Goal: Task Accomplishment & Management: Manage account settings

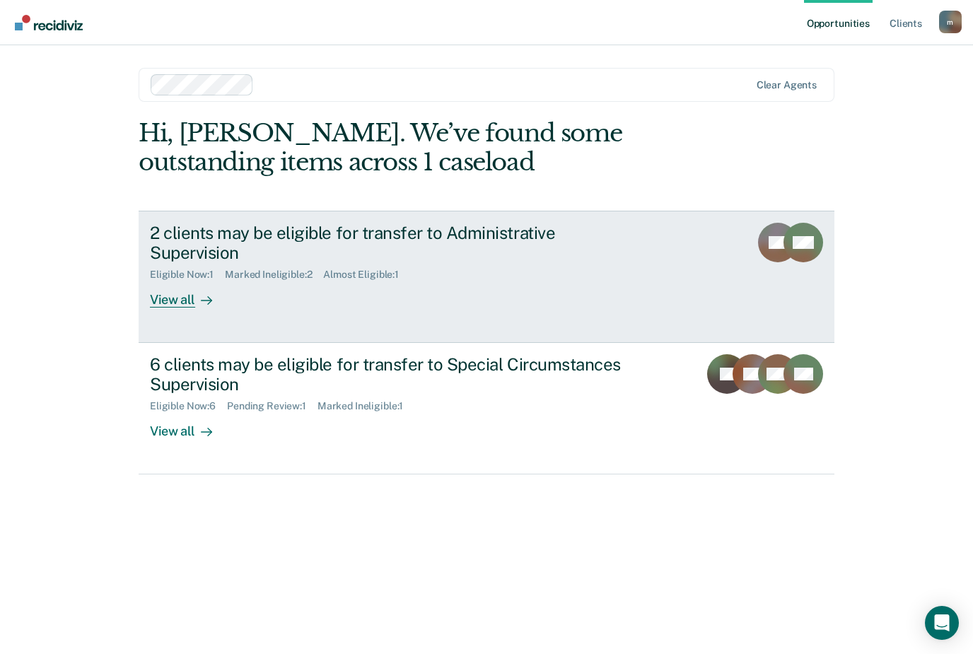
click at [468, 235] on div "2 clients may be eligible for transfer to Administrative Supervision" at bounding box center [398, 243] width 496 height 41
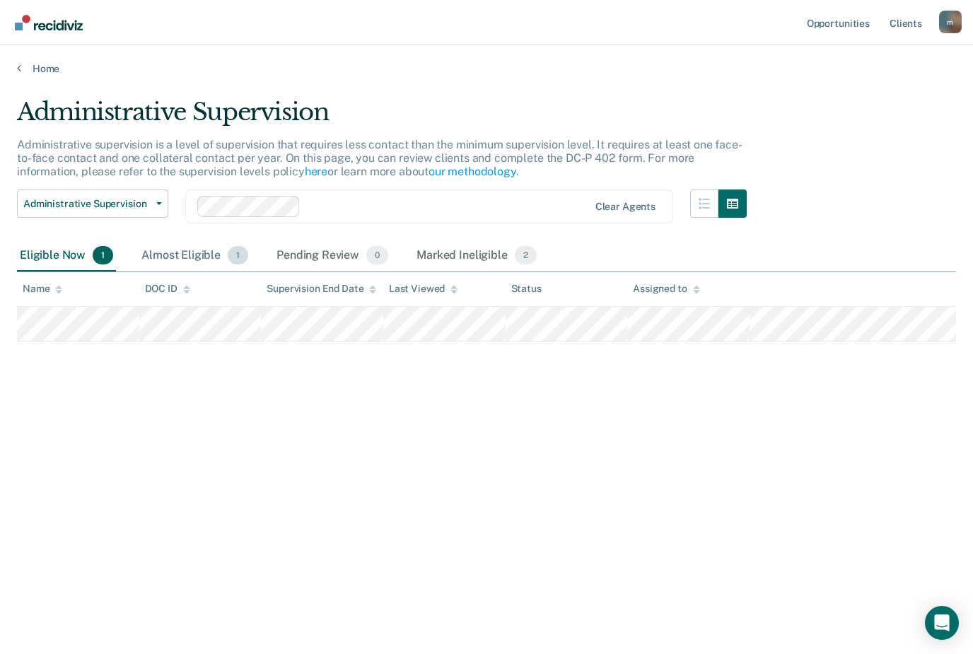
click at [198, 256] on div "Almost Eligible 1" at bounding box center [195, 255] width 112 height 31
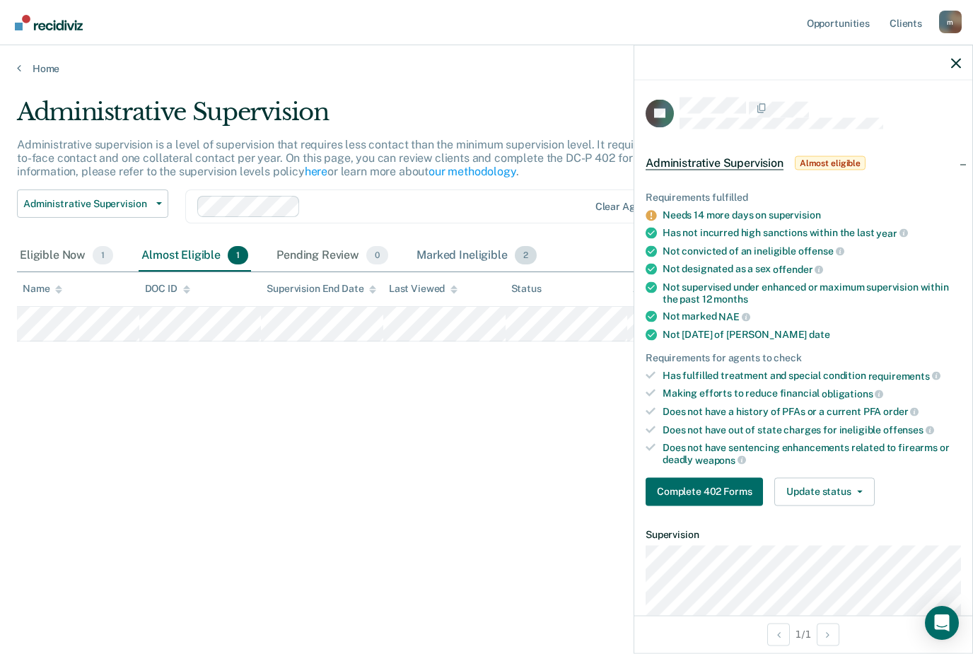
click at [484, 258] on div "Marked Ineligible 2" at bounding box center [477, 255] width 126 height 31
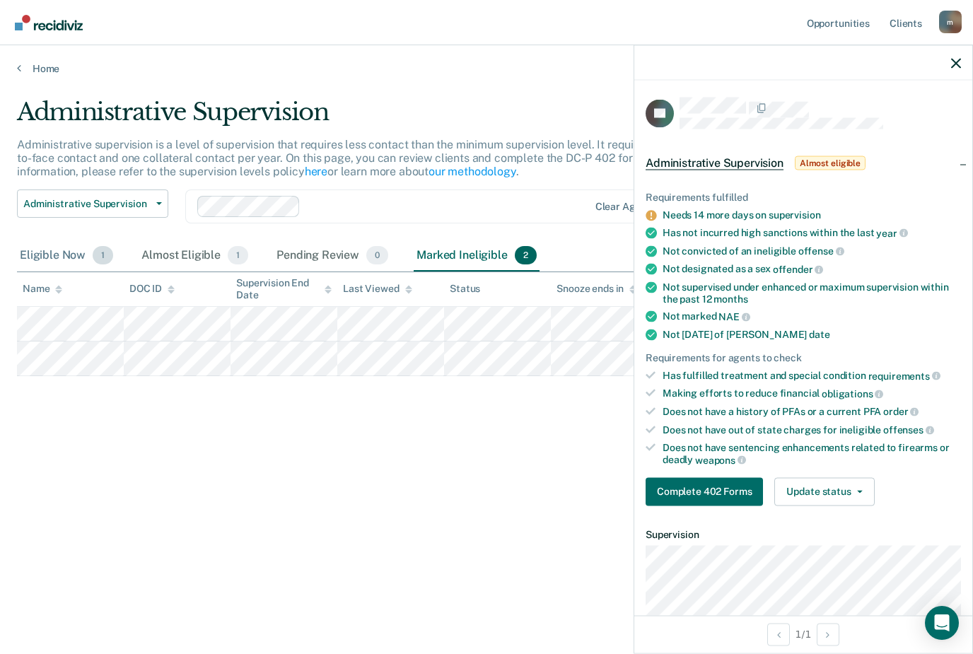
click at [88, 261] on div "Eligible Now 1" at bounding box center [66, 255] width 99 height 31
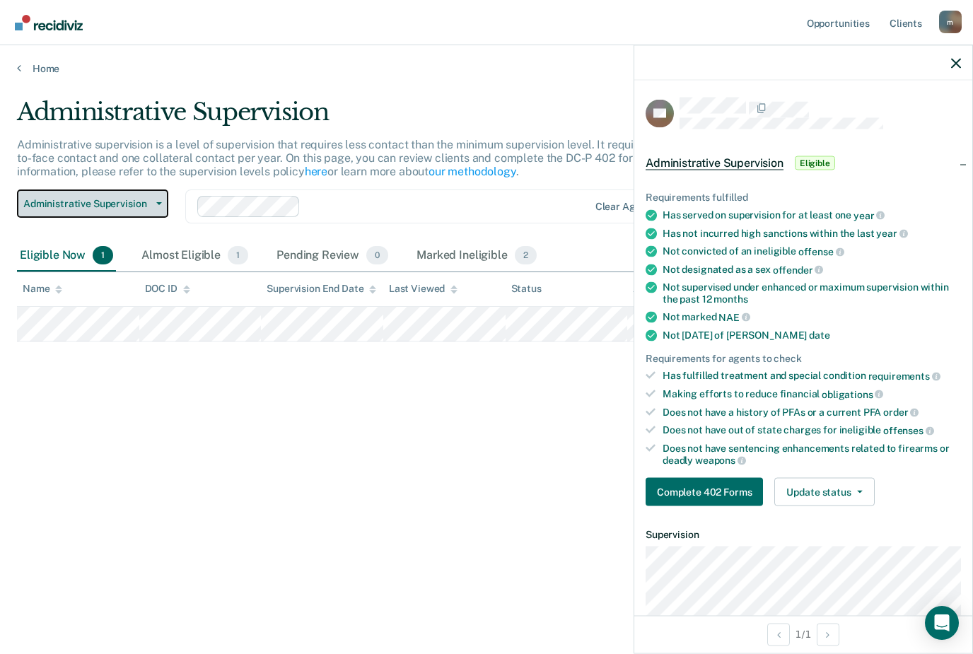
click at [108, 204] on span "Administrative Supervision" at bounding box center [86, 204] width 127 height 12
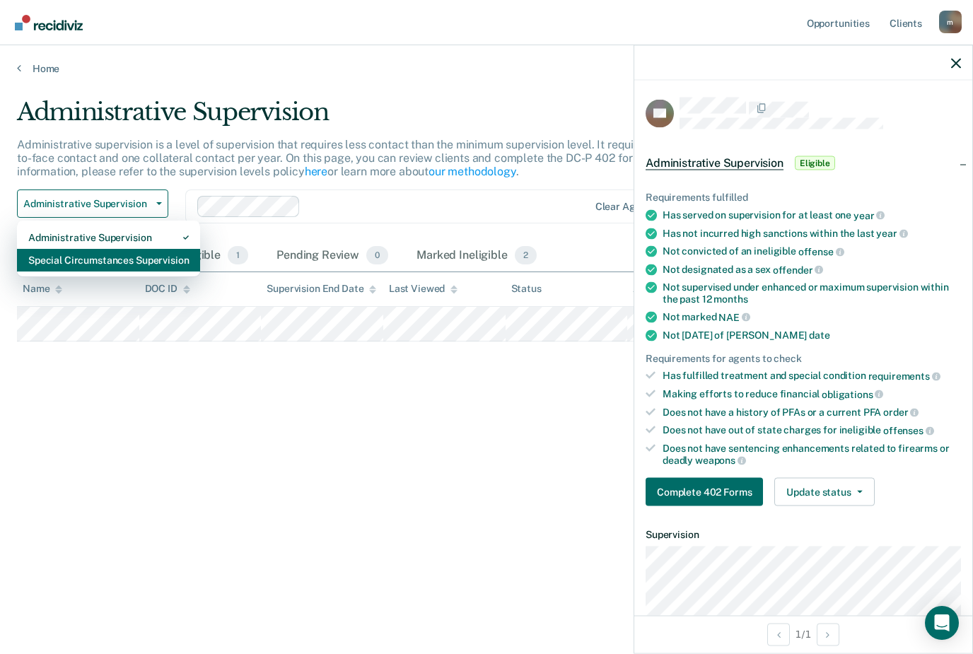
click at [97, 258] on div "Special Circumstances Supervision" at bounding box center [108, 260] width 161 height 23
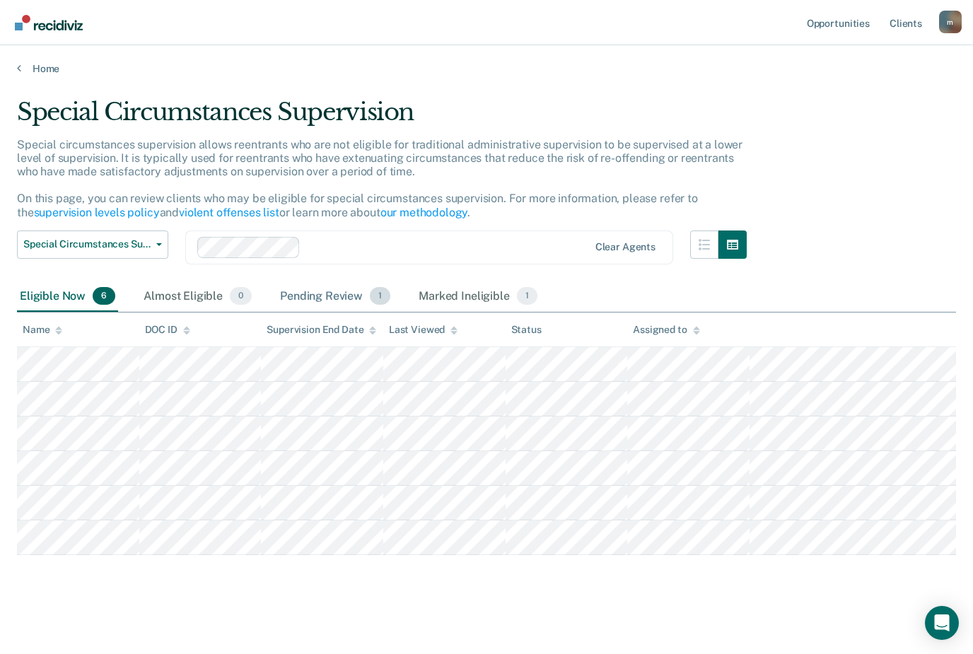
click at [318, 292] on div "Pending Review 1" at bounding box center [335, 296] width 116 height 31
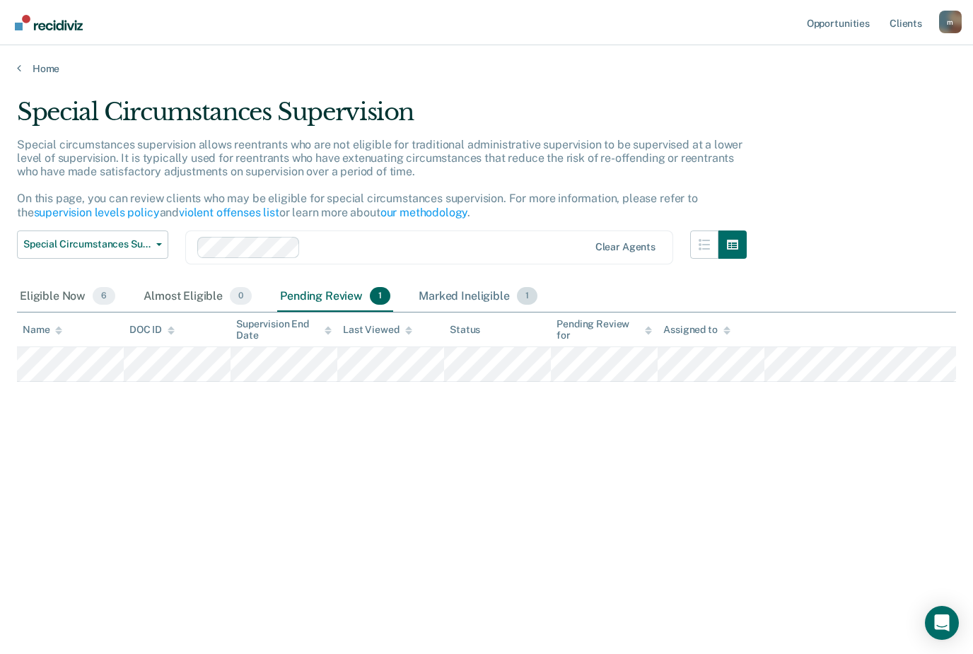
click at [451, 293] on div "Marked Ineligible 1" at bounding box center [478, 296] width 124 height 31
click at [93, 296] on span "6" at bounding box center [104, 296] width 23 height 18
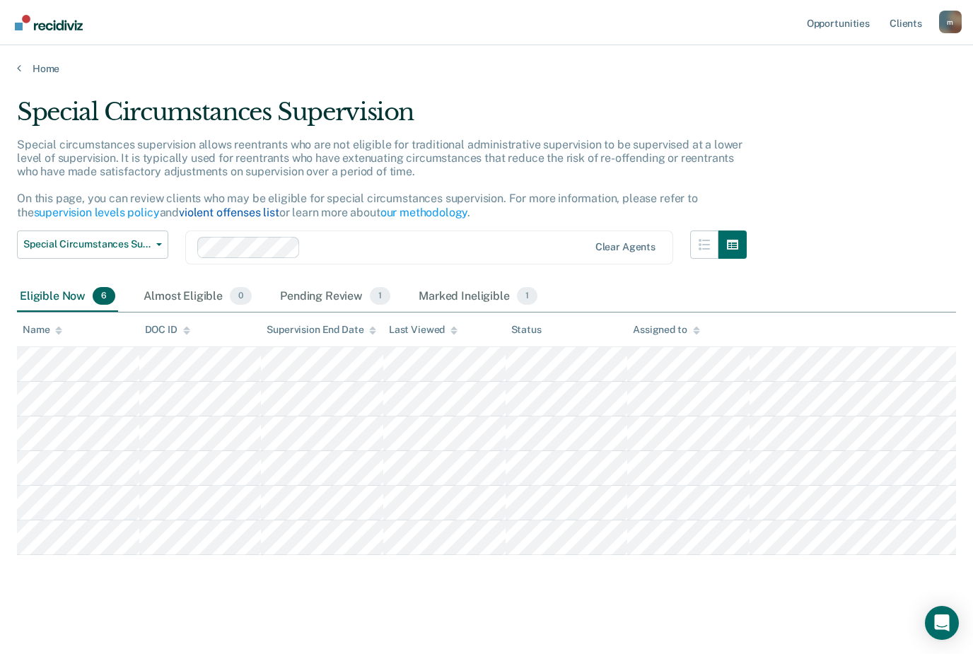
click at [201, 212] on link "violent offenses list" at bounding box center [229, 212] width 100 height 13
click at [312, 292] on div "Pending Review 1" at bounding box center [335, 296] width 116 height 31
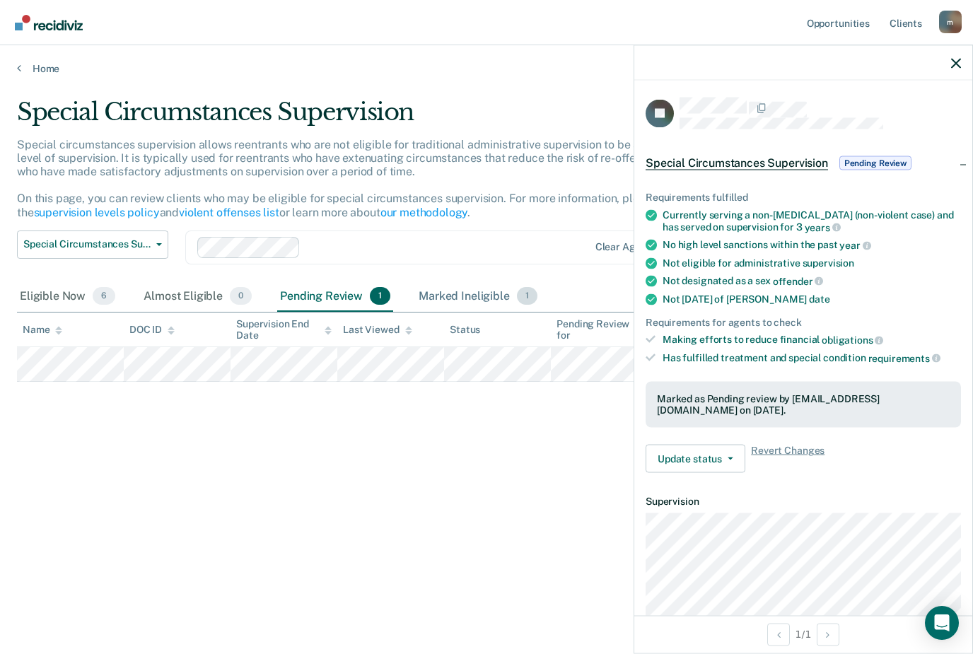
click at [482, 298] on div "Marked Ineligible 1" at bounding box center [478, 296] width 124 height 31
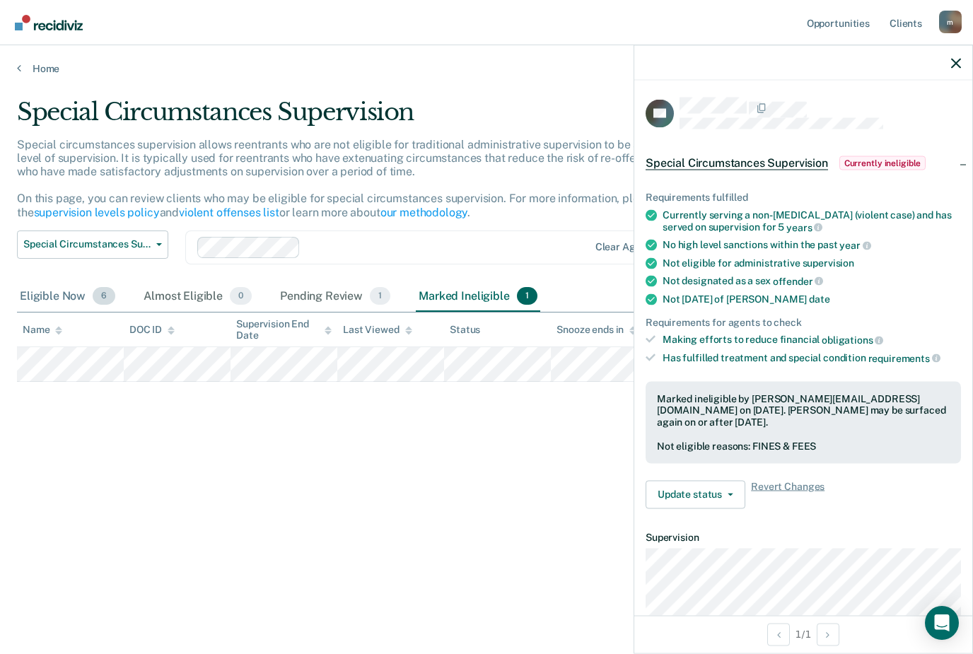
click at [69, 299] on div "Eligible Now 6" at bounding box center [67, 296] width 101 height 31
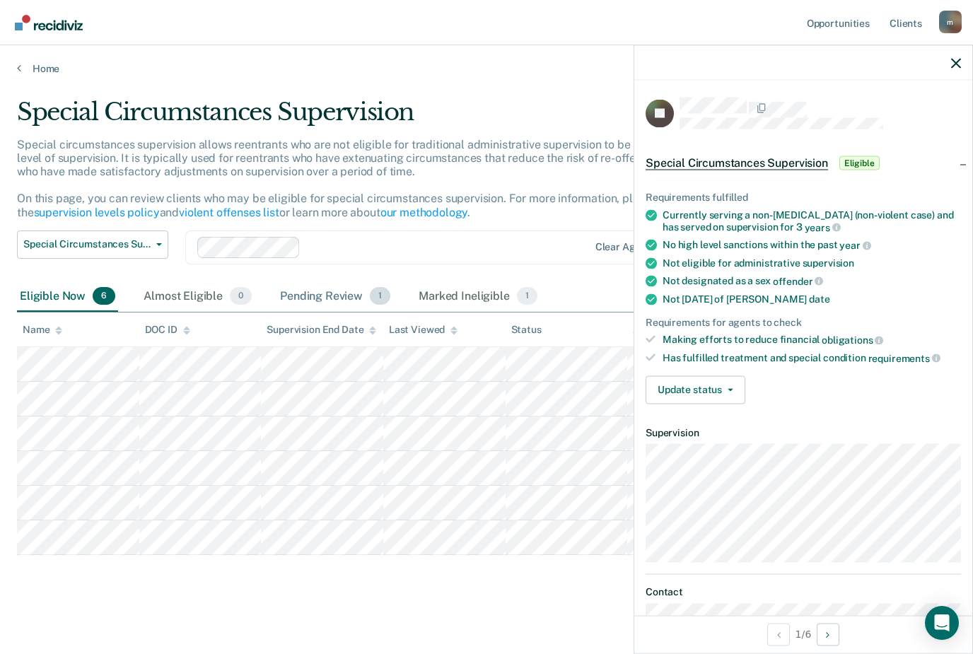
click at [334, 291] on div "Pending Review 1" at bounding box center [335, 296] width 116 height 31
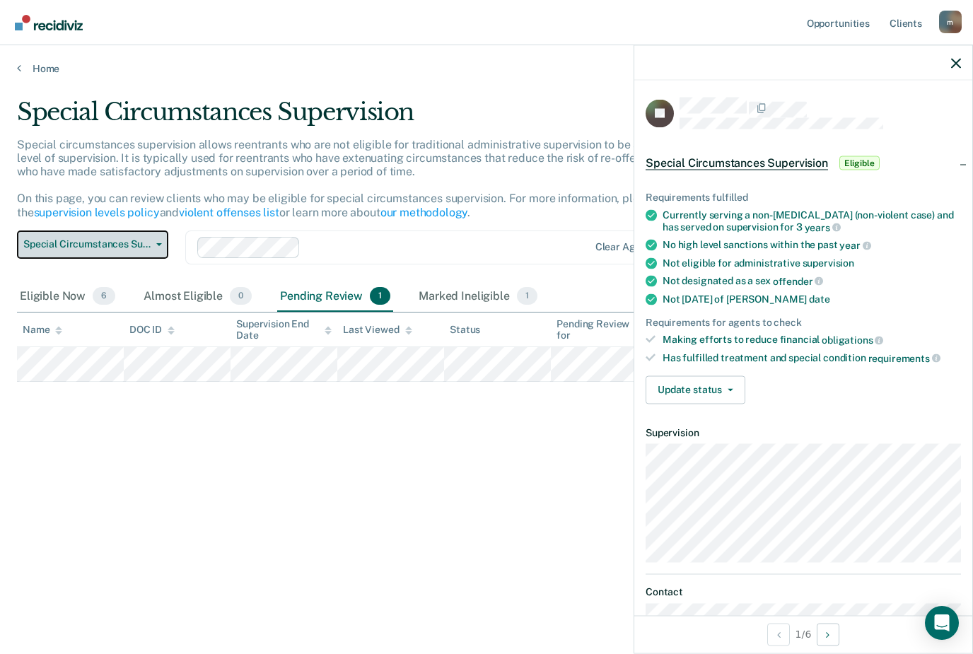
click at [146, 242] on span "Special Circumstances Supervision" at bounding box center [86, 244] width 127 height 12
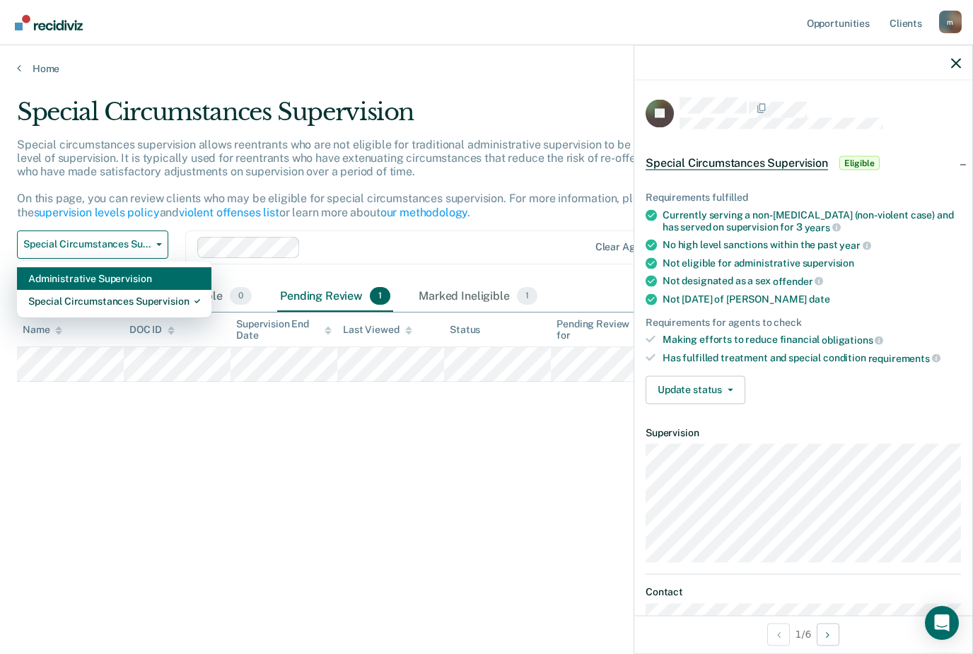
click at [129, 276] on div "Administrative Supervision" at bounding box center [114, 278] width 172 height 23
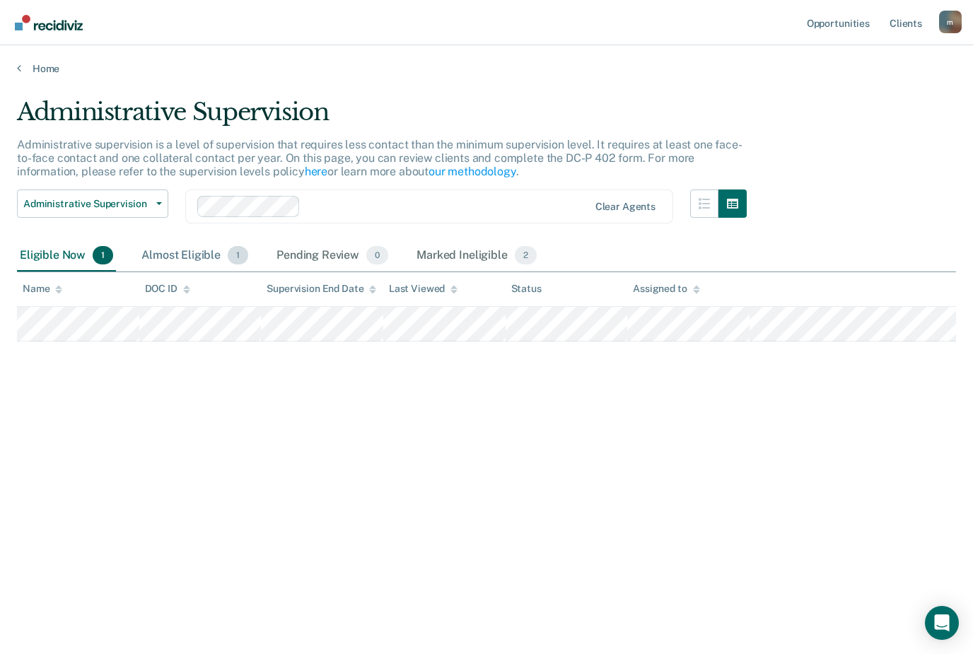
click at [193, 262] on div "Almost Eligible 1" at bounding box center [195, 255] width 112 height 31
click at [476, 259] on div "Marked Ineligible 2" at bounding box center [477, 255] width 126 height 31
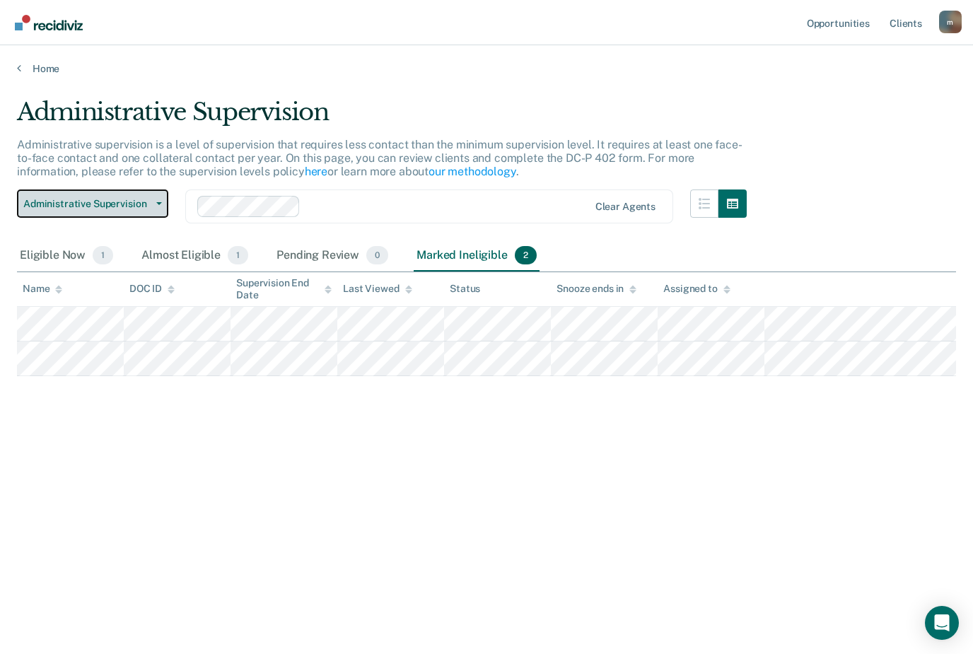
click at [161, 197] on button "Administrative Supervision" at bounding box center [92, 203] width 151 height 28
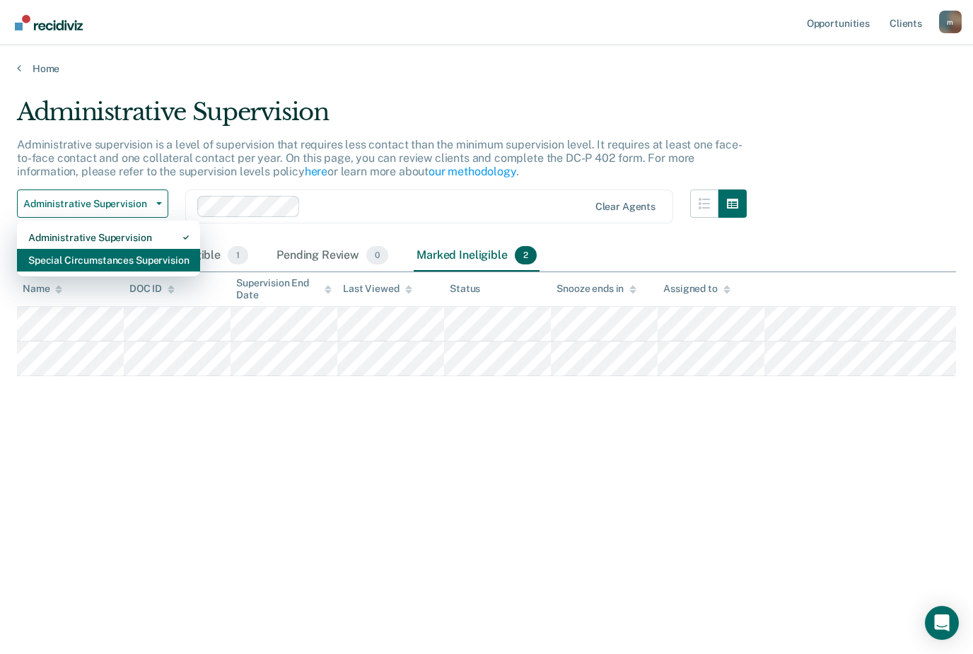
click at [129, 261] on div "Special Circumstances Supervision" at bounding box center [108, 260] width 161 height 23
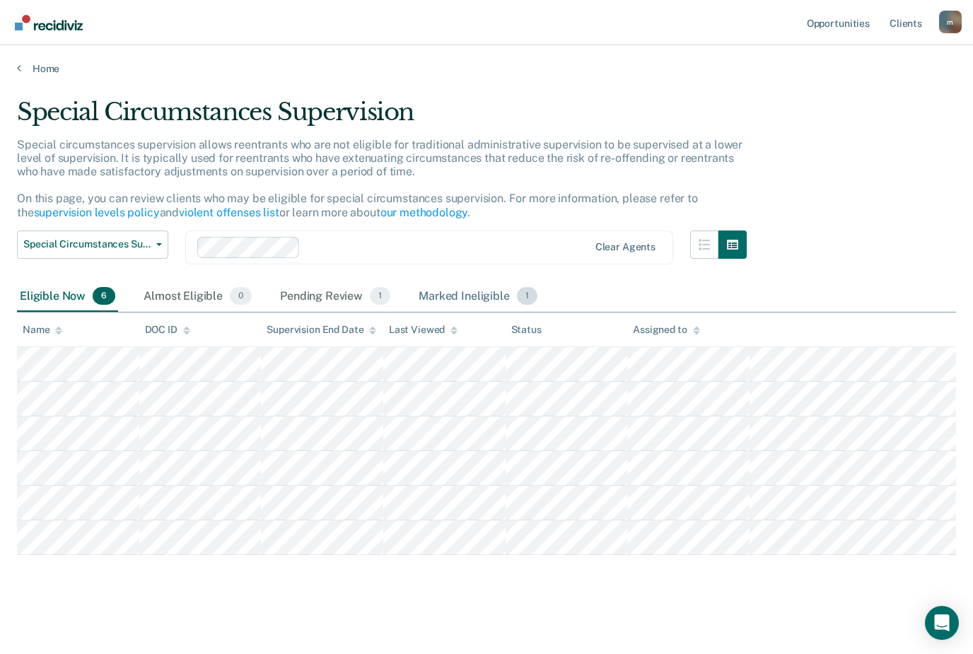
click at [433, 291] on div "Marked Ineligible 1" at bounding box center [478, 296] width 124 height 31
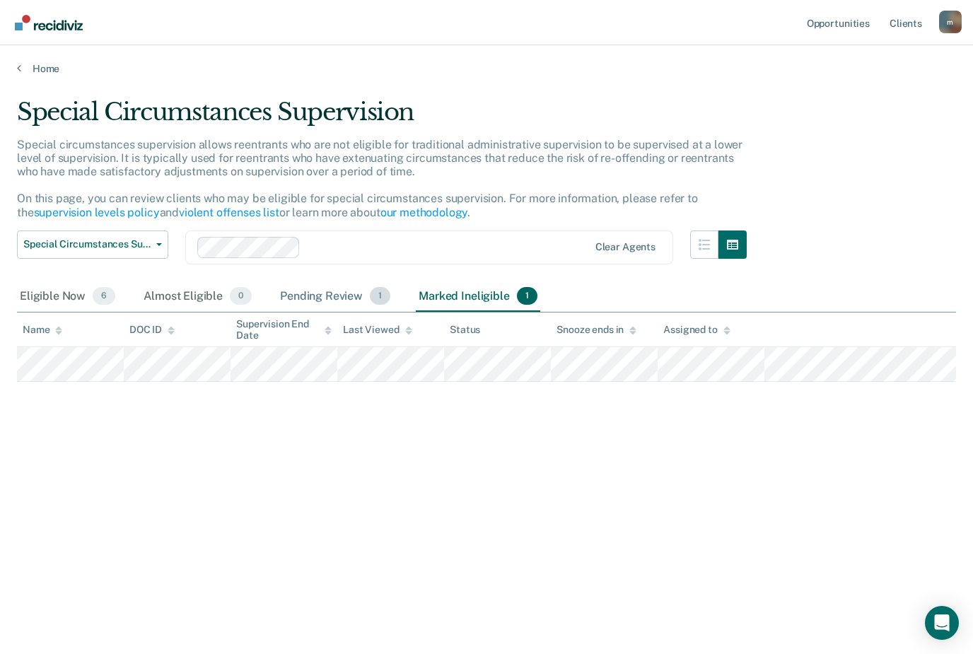
click at [349, 295] on div "Pending Review 1" at bounding box center [335, 296] width 116 height 31
click at [75, 293] on div "Eligible Now 6" at bounding box center [67, 296] width 101 height 31
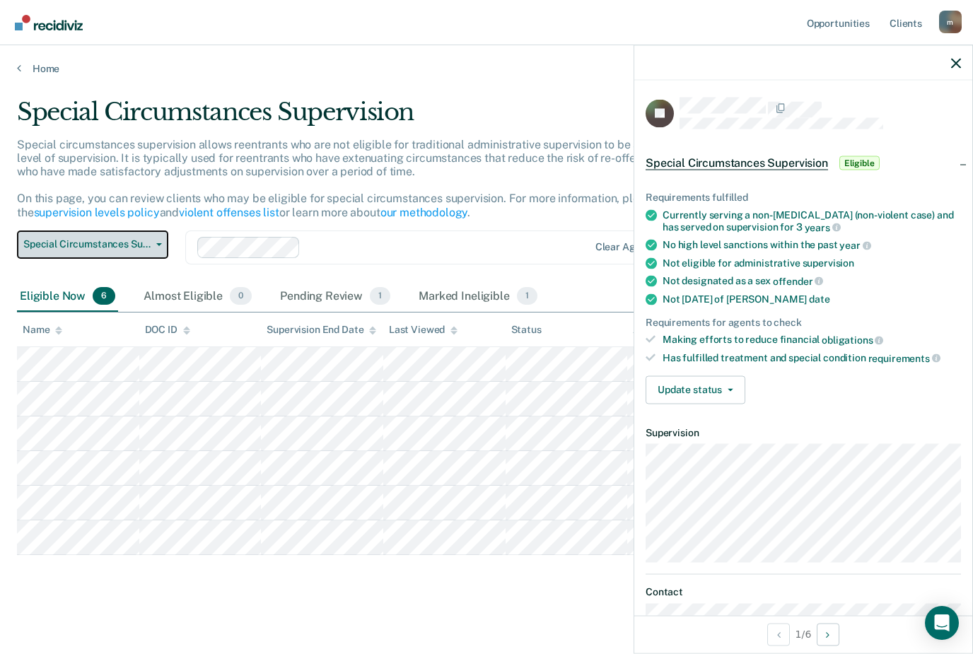
click at [166, 244] on button "Special Circumstances Supervision" at bounding box center [92, 244] width 151 height 28
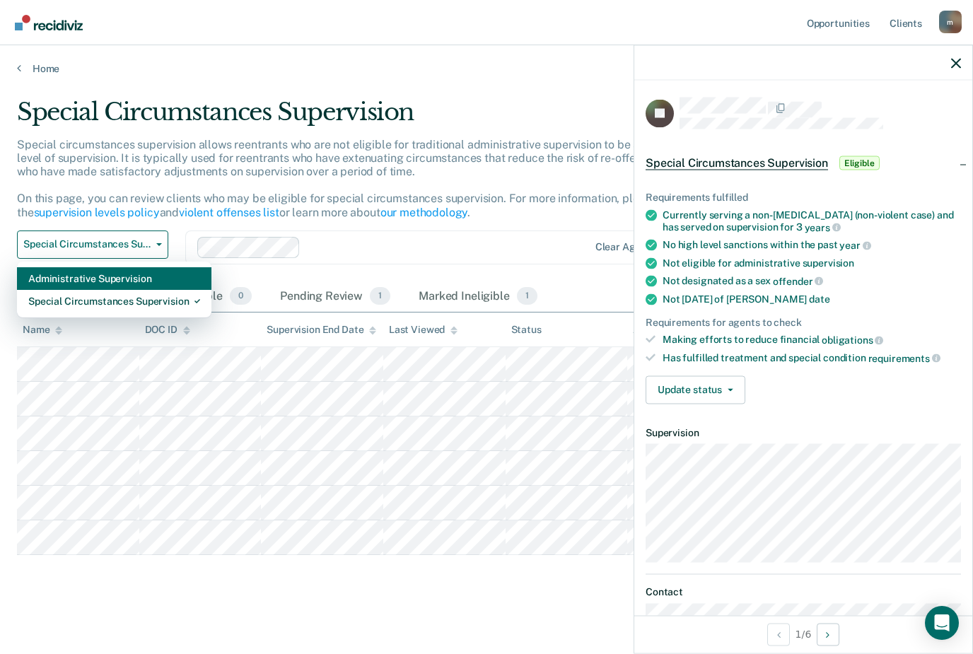
click at [137, 283] on div "Administrative Supervision" at bounding box center [114, 278] width 172 height 23
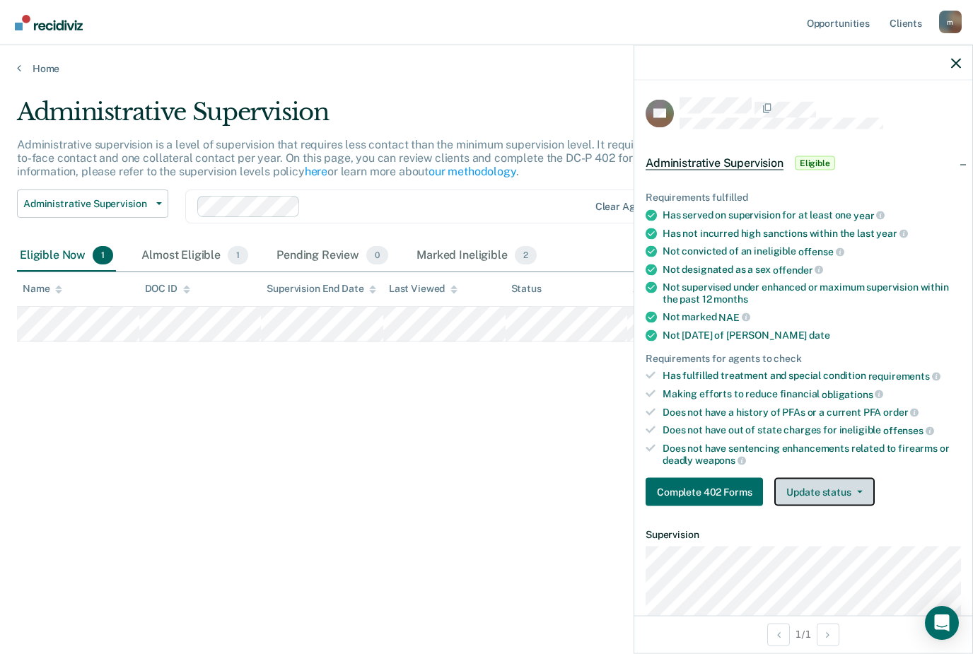
click at [829, 482] on button "Update status" at bounding box center [824, 492] width 100 height 28
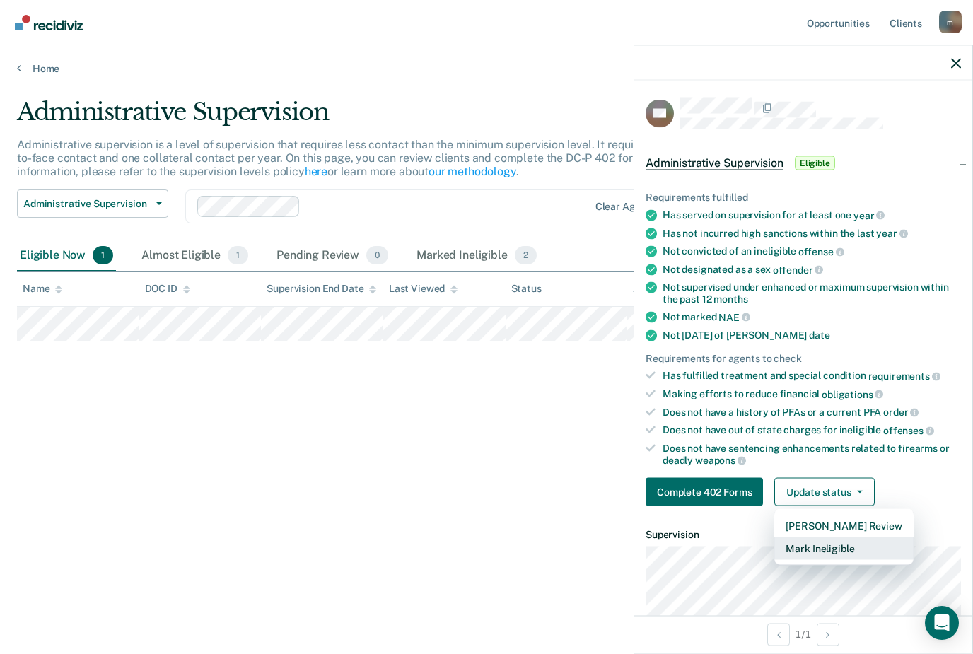
click at [844, 537] on button "Mark Ineligible" at bounding box center [843, 548] width 139 height 23
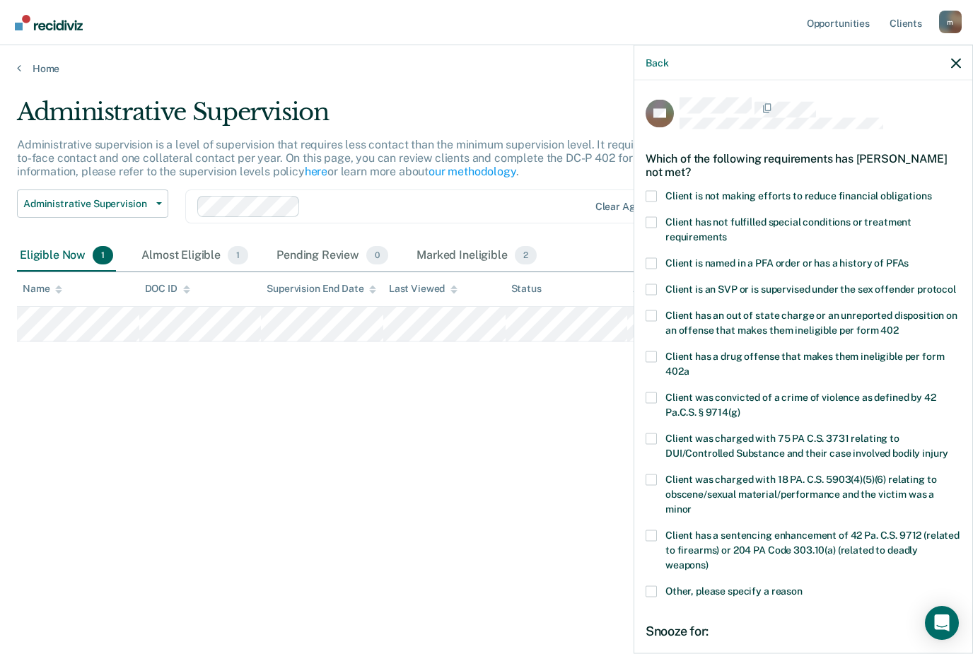
click at [653, 195] on span at bounding box center [651, 195] width 11 height 11
click at [932, 190] on input "Client is not making efforts to reduce financial obligations" at bounding box center [932, 190] width 0 height 0
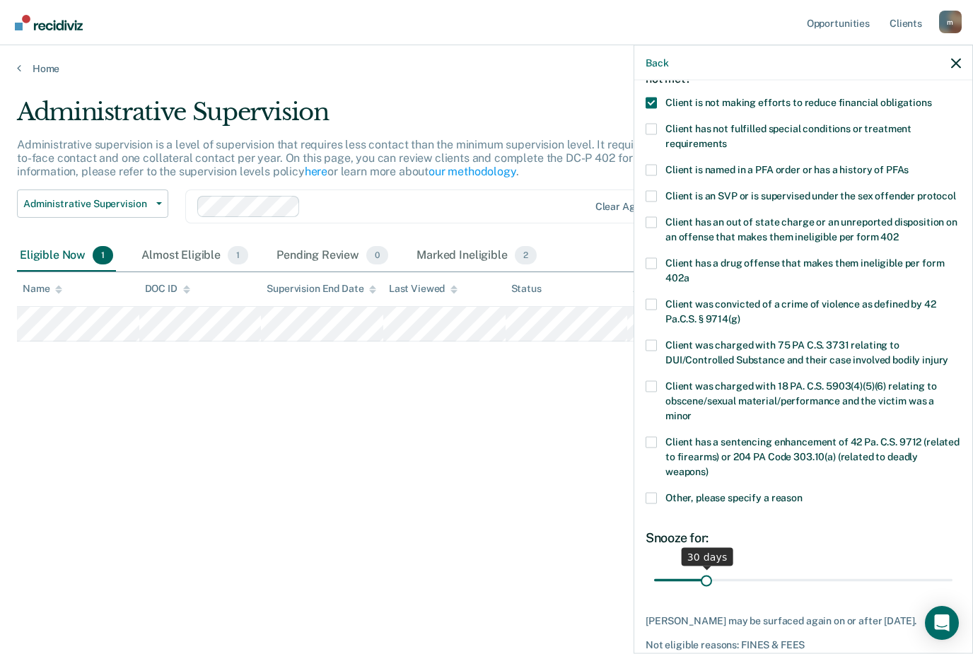
scroll to position [93, 0]
click at [795, 568] on input "range" at bounding box center [803, 580] width 298 height 25
click at [788, 568] on input "range" at bounding box center [803, 580] width 298 height 25
click at [776, 568] on input "range" at bounding box center [803, 580] width 298 height 25
click at [770, 568] on input "range" at bounding box center [803, 580] width 298 height 25
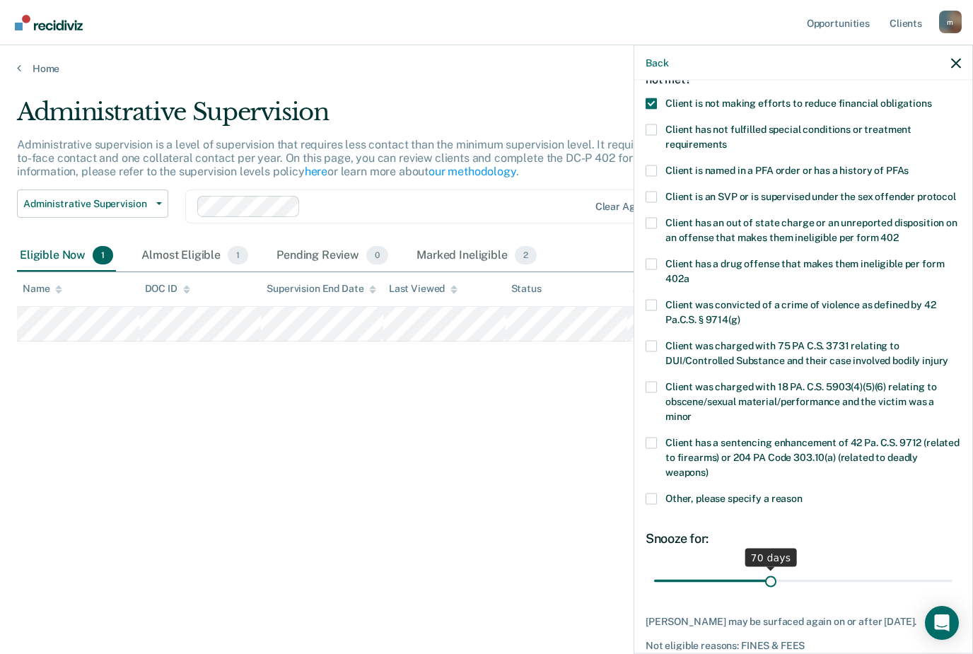
click at [766, 568] on input "range" at bounding box center [803, 580] width 298 height 25
click at [748, 568] on input "range" at bounding box center [803, 580] width 298 height 25
click at [752, 568] on input "range" at bounding box center [803, 580] width 298 height 25
type input "60"
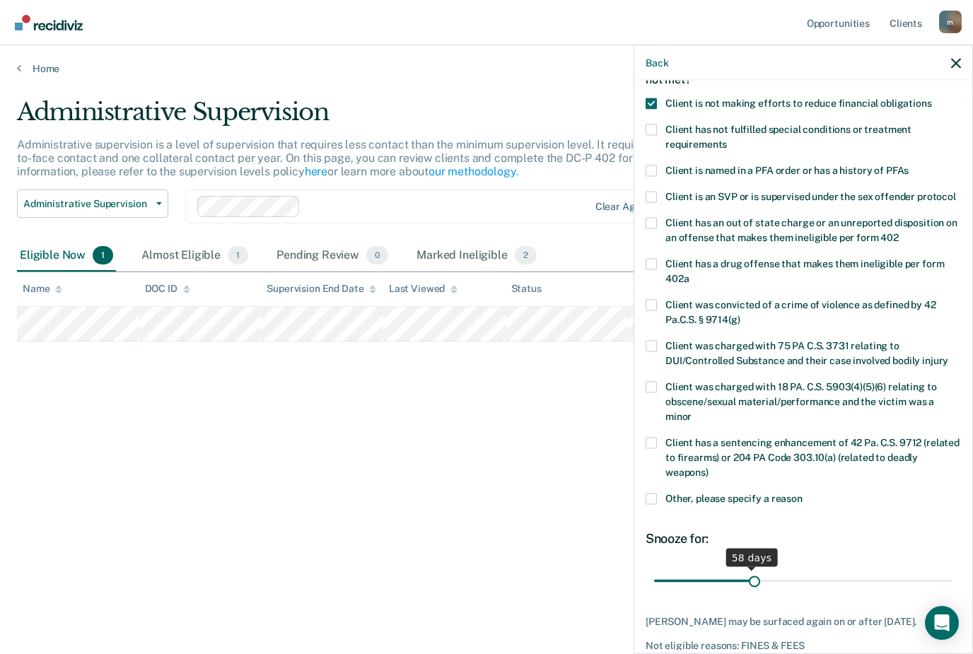
click at [754, 568] on input "range" at bounding box center [803, 580] width 298 height 25
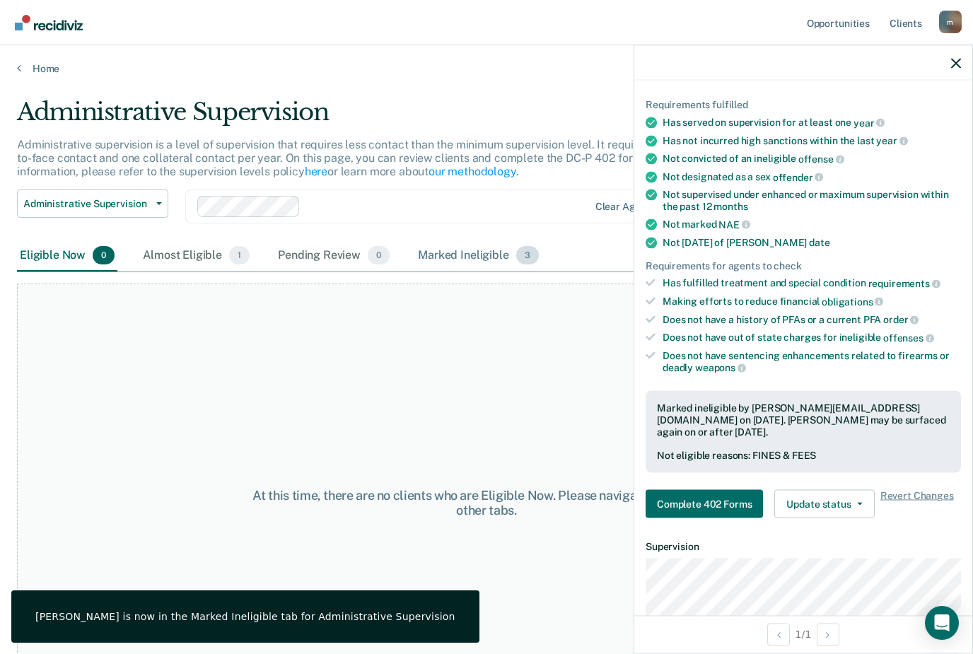
click at [457, 250] on div "Marked Ineligible 3" at bounding box center [478, 255] width 127 height 31
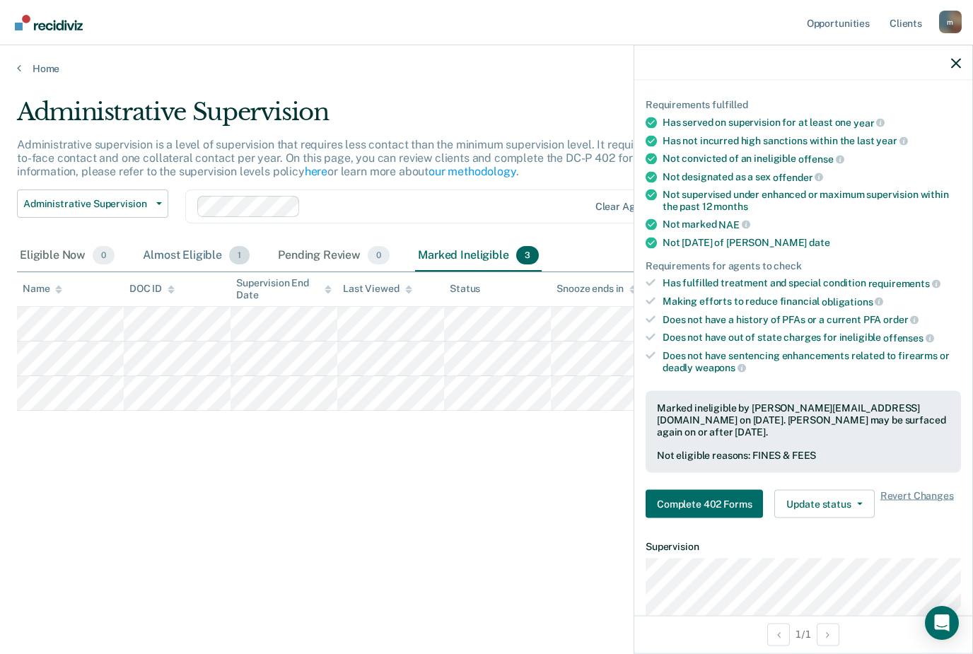
click at [203, 255] on div "Almost Eligible 1" at bounding box center [196, 255] width 112 height 31
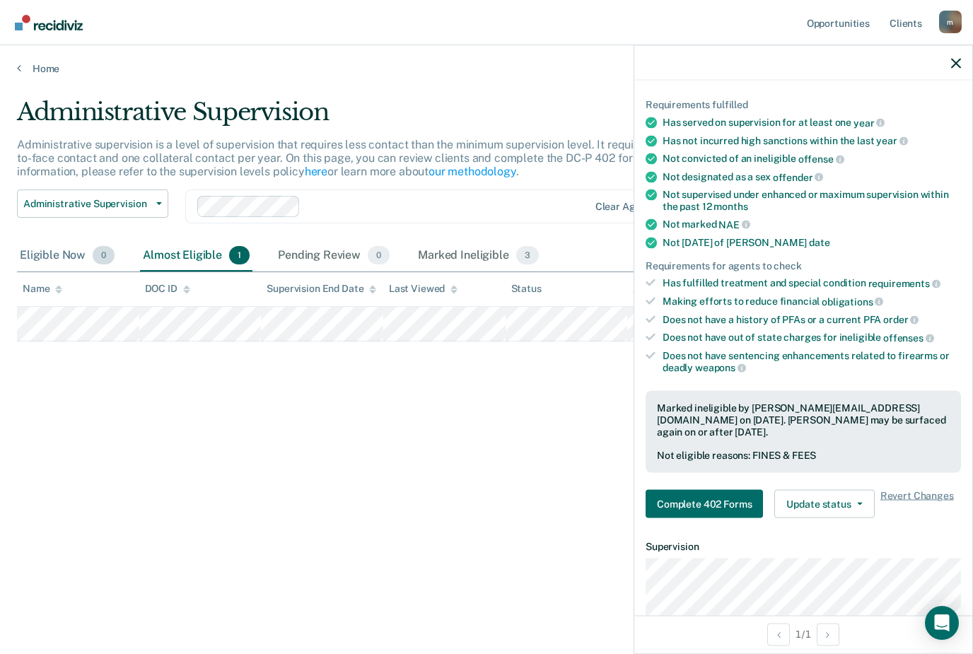
click at [66, 256] on div "Eligible Now 0" at bounding box center [67, 255] width 100 height 31
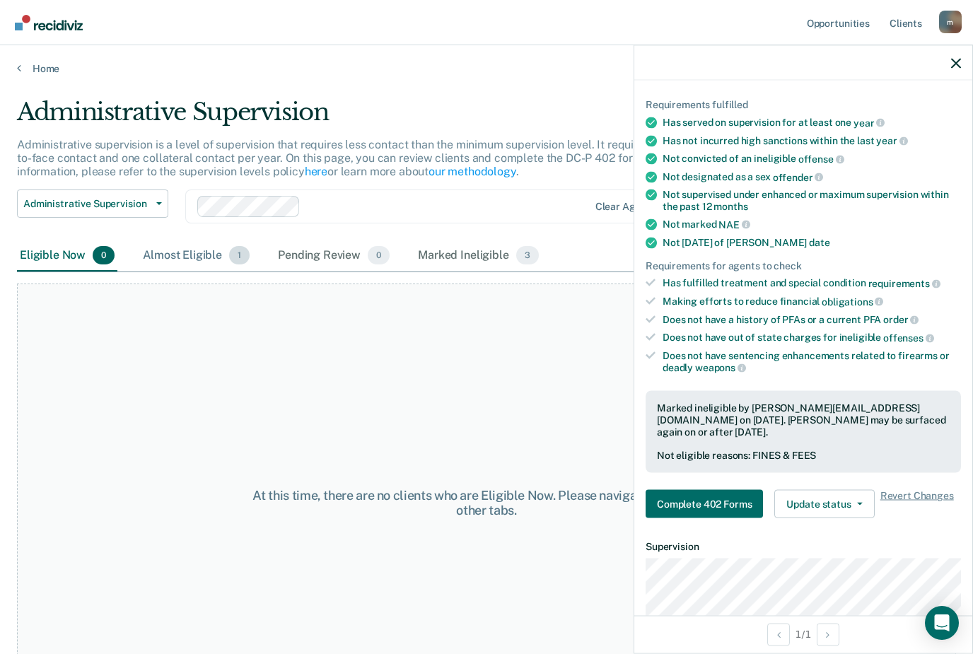
click at [192, 254] on div "Almost Eligible 1" at bounding box center [196, 255] width 112 height 31
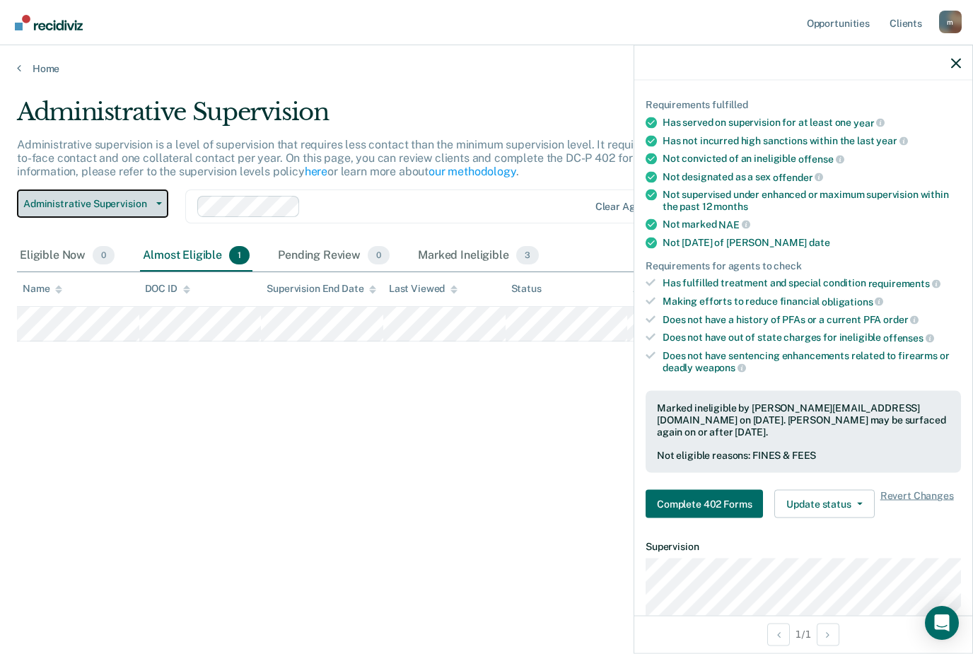
click at [160, 204] on button "Administrative Supervision" at bounding box center [92, 203] width 151 height 28
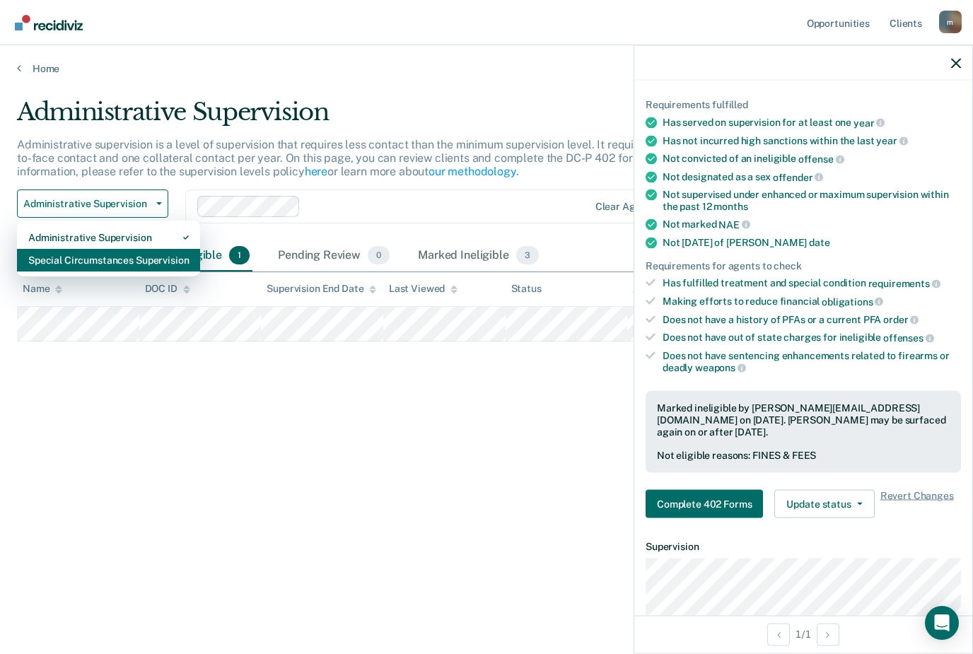
click at [115, 262] on div "Special Circumstances Supervision" at bounding box center [108, 260] width 161 height 23
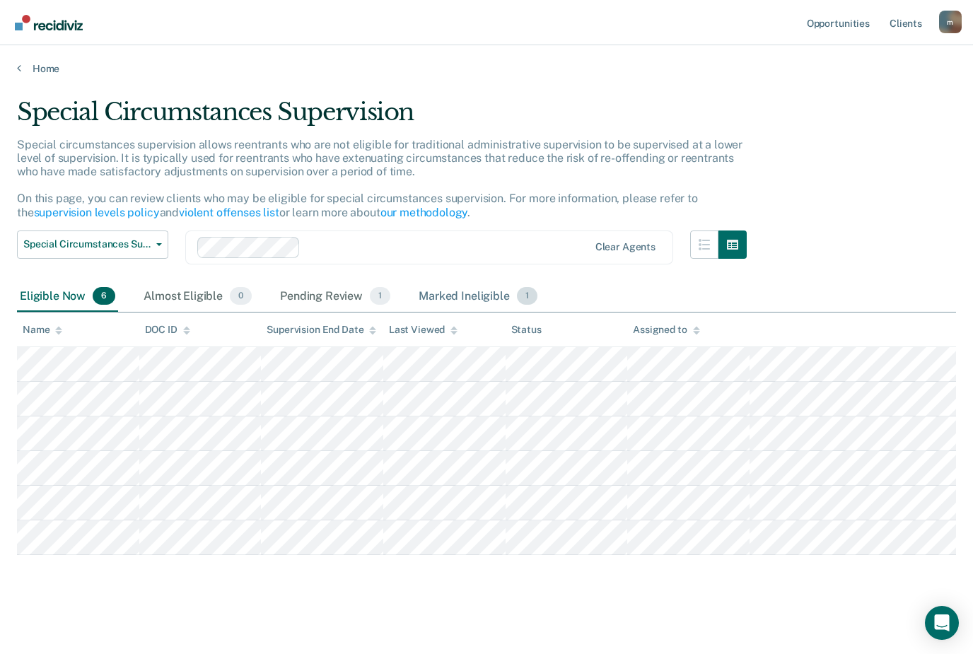
click at [483, 293] on div "Marked Ineligible 1" at bounding box center [478, 296] width 124 height 31
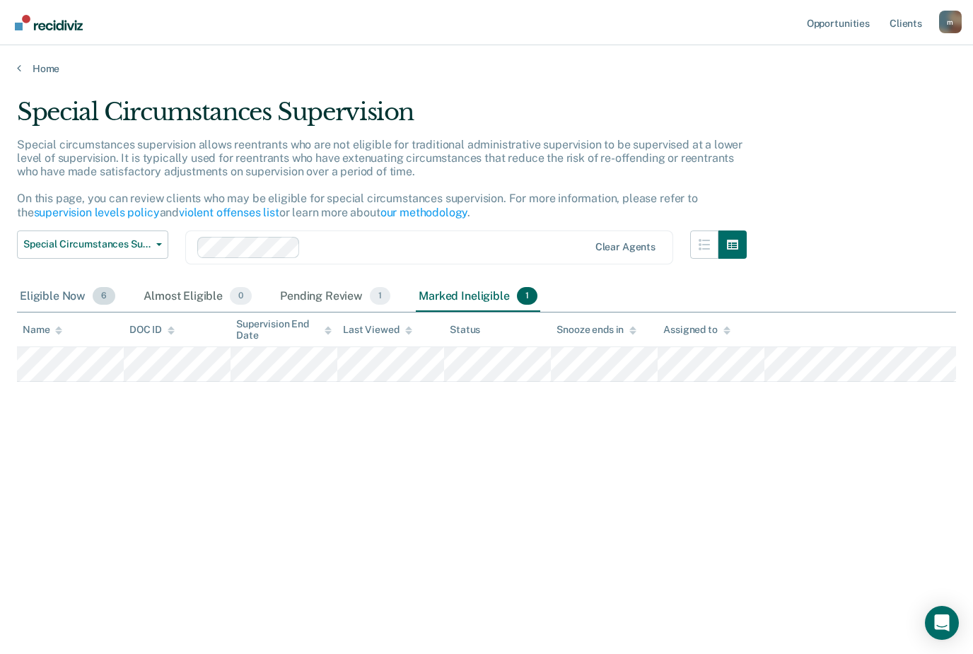
click at [57, 296] on div "Eligible Now 6" at bounding box center [67, 296] width 101 height 31
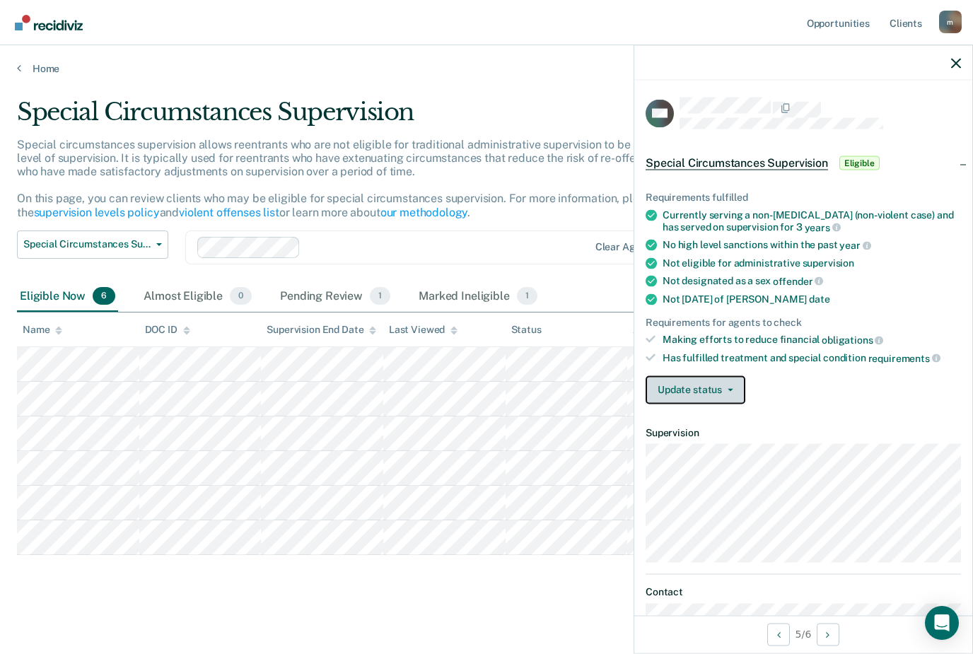
click at [735, 381] on button "Update status" at bounding box center [696, 389] width 100 height 28
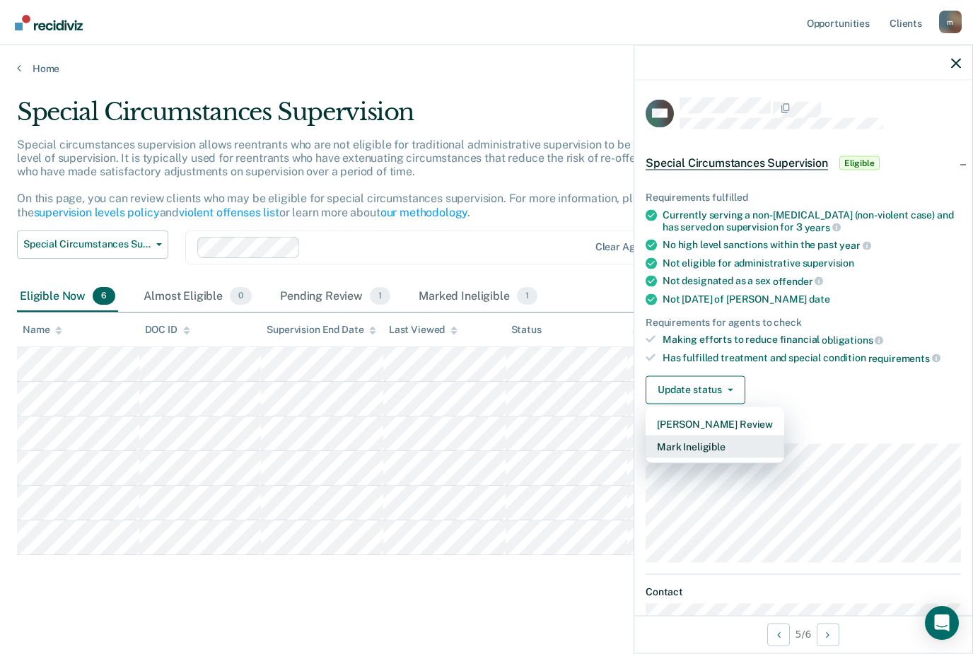
click at [733, 440] on button "Mark Ineligible" at bounding box center [715, 446] width 139 height 23
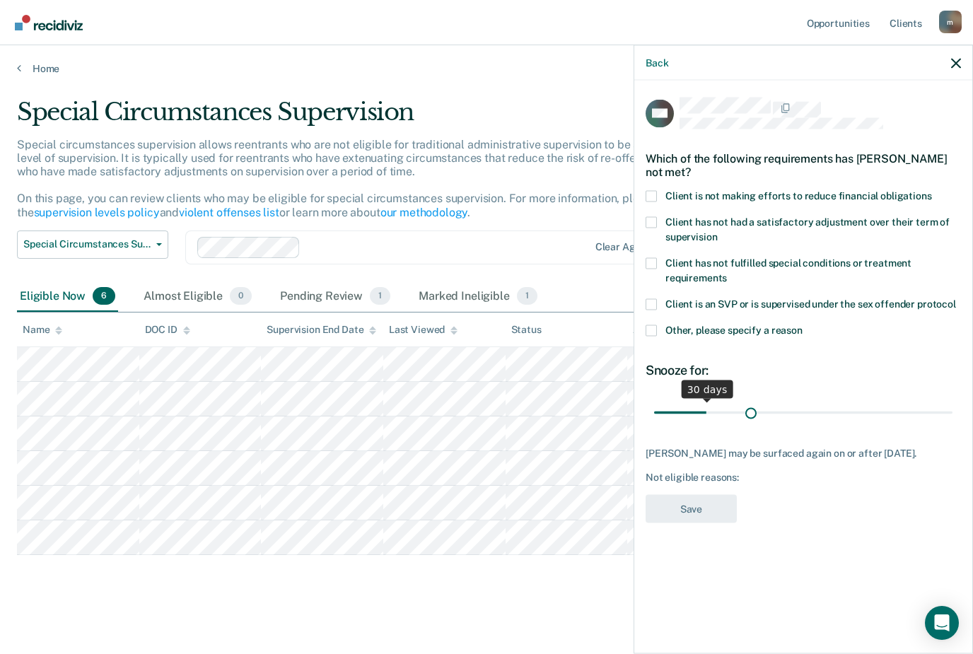
click at [752, 409] on input "range" at bounding box center [803, 412] width 298 height 25
click at [754, 409] on input "range" at bounding box center [803, 412] width 298 height 25
click at [755, 409] on input "range" at bounding box center [803, 412] width 298 height 25
click at [757, 409] on input "range" at bounding box center [803, 412] width 298 height 25
click at [758, 409] on input "range" at bounding box center [803, 412] width 298 height 25
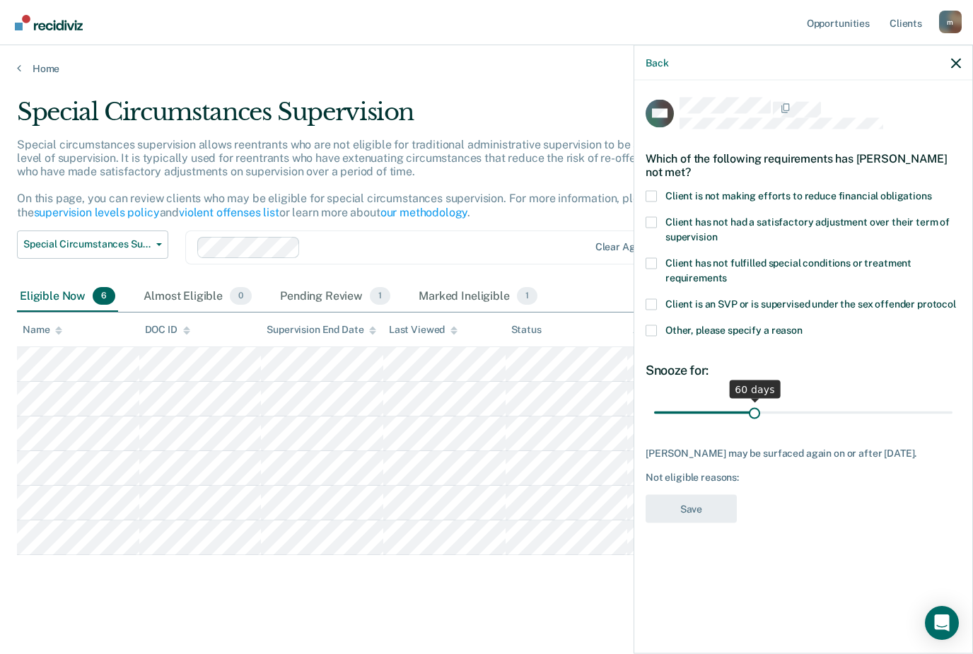
type input "60"
click at [754, 407] on input "range" at bounding box center [803, 412] width 298 height 25
click at [649, 193] on span at bounding box center [651, 195] width 11 height 11
click at [932, 190] on input "Client is not making efforts to reduce financial obligations" at bounding box center [932, 190] width 0 height 0
click at [706, 517] on button "Save" at bounding box center [691, 508] width 91 height 29
